Goal: Task Accomplishment & Management: Complete application form

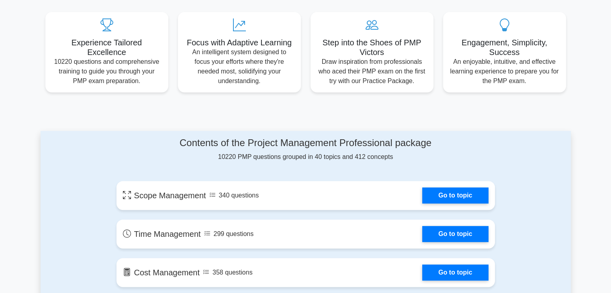
scroll to position [256, 0]
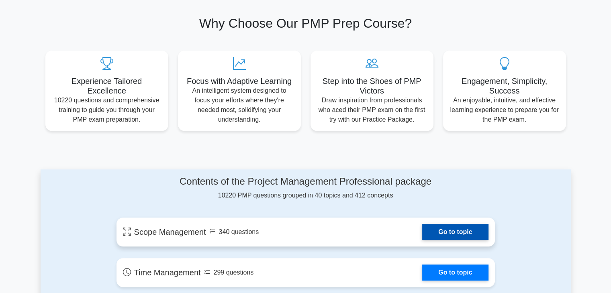
click at [455, 233] on link "Go to topic" at bounding box center [455, 232] width 66 height 16
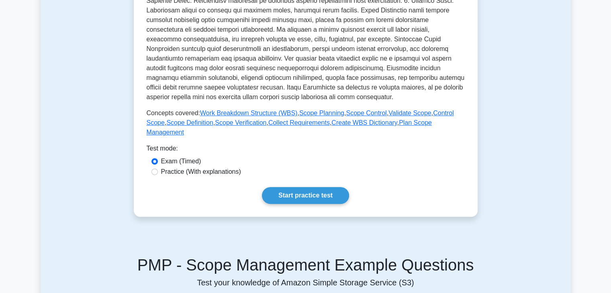
scroll to position [240, 0]
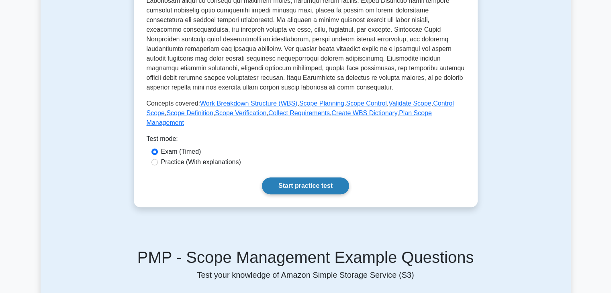
click at [315, 178] on link "Start practice test" at bounding box center [305, 186] width 87 height 17
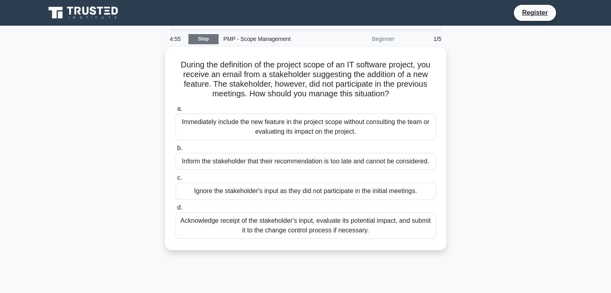
click at [202, 39] on link "Stop" at bounding box center [203, 39] width 30 height 10
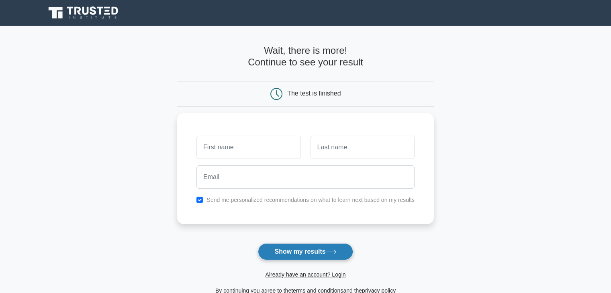
click at [296, 253] on button "Show my results" at bounding box center [305, 251] width 95 height 17
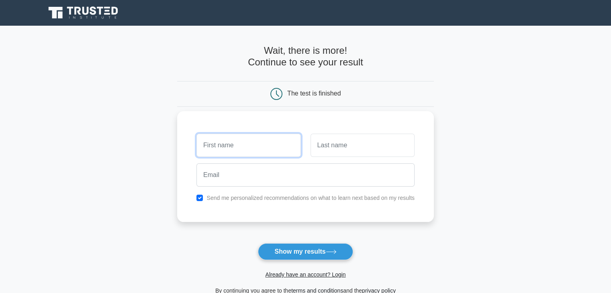
click at [249, 140] on input "text" at bounding box center [248, 145] width 104 height 23
type input "[PERSON_NAME]"
click at [333, 153] on input "text" at bounding box center [363, 145] width 104 height 23
type input "[PERSON_NAME]"
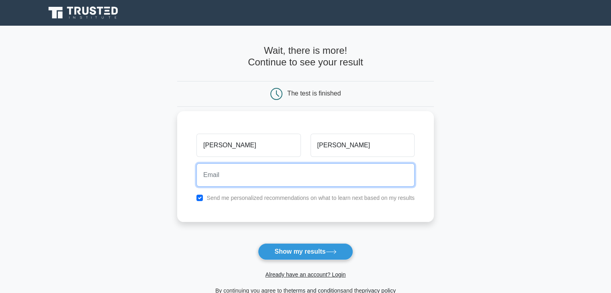
click at [298, 176] on input "email" at bounding box center [305, 175] width 218 height 23
type input "[EMAIL_ADDRESS][DOMAIN_NAME]"
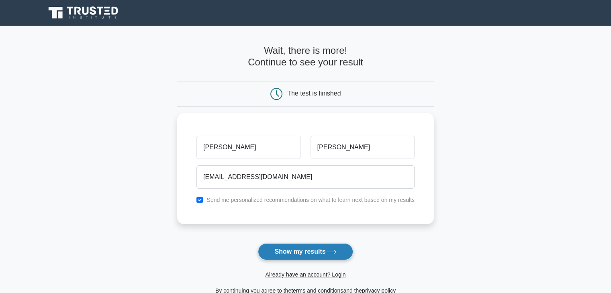
click at [298, 257] on button "Show my results" at bounding box center [305, 251] width 95 height 17
